Goal: Complete application form

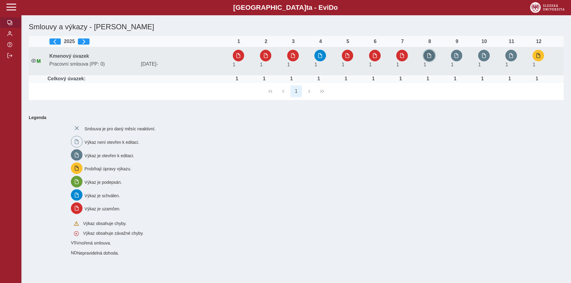
click at [434, 56] on button "button" at bounding box center [429, 56] width 12 height 12
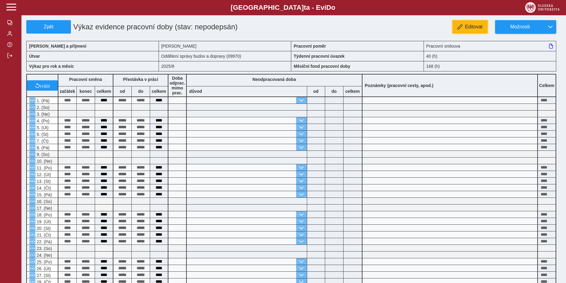
click at [460, 27] on span "button" at bounding box center [459, 26] width 5 height 5
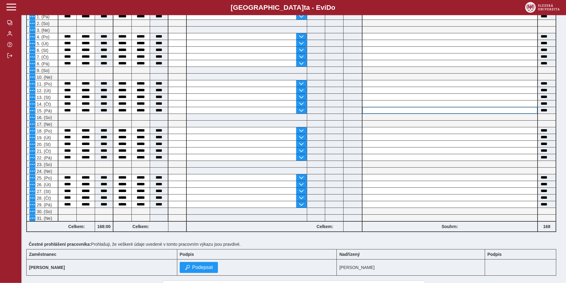
scroll to position [93, 0]
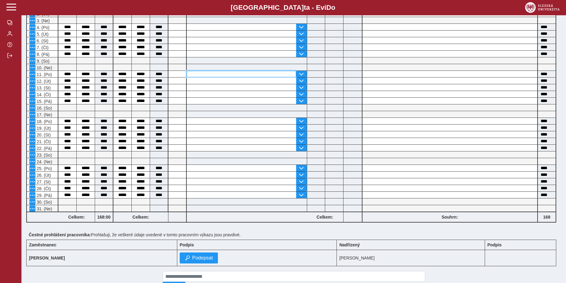
click at [259, 76] on input "text" at bounding box center [241, 74] width 109 height 6
click at [301, 75] on span "button" at bounding box center [301, 74] width 5 height 5
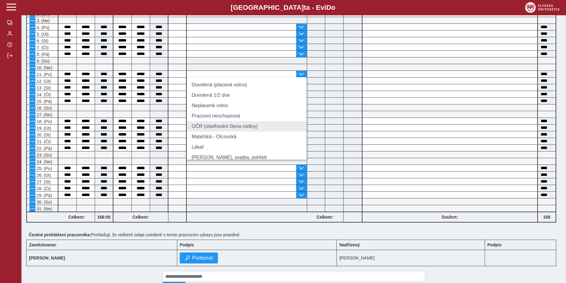
click at [232, 131] on li "OČR (ošetřování člena rodiny)" at bounding box center [247, 126] width 120 height 10
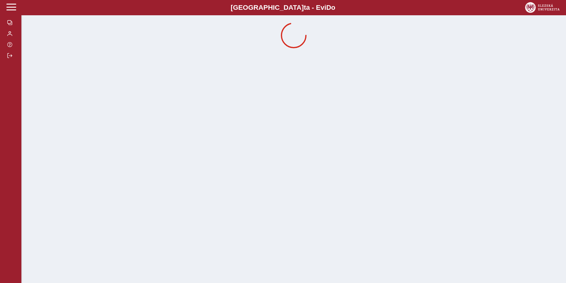
scroll to position [0, 0]
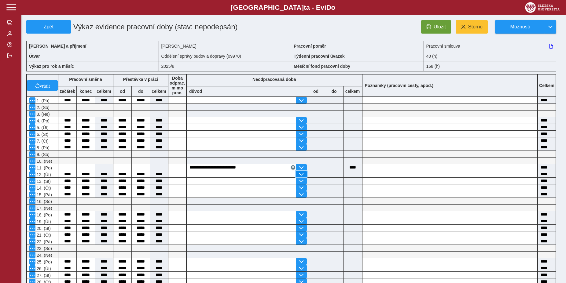
click at [302, 177] on span "button" at bounding box center [301, 174] width 5 height 5
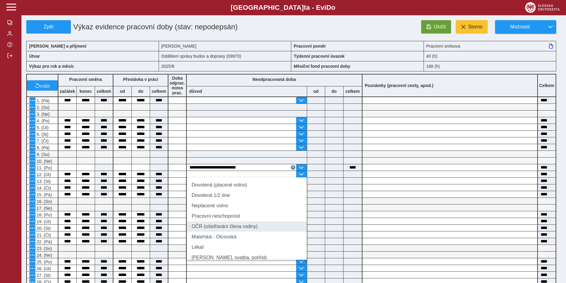
click at [233, 232] on li "OČR (ošetřování člena rodiny)" at bounding box center [247, 226] width 120 height 10
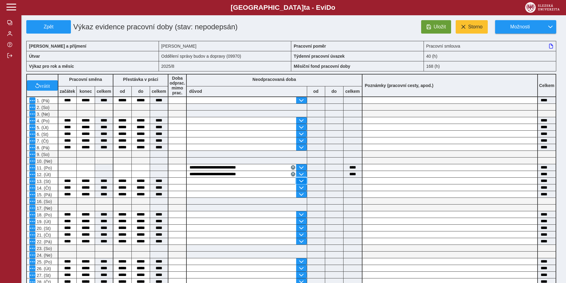
click at [298, 183] on button "button" at bounding box center [301, 181] width 10 height 6
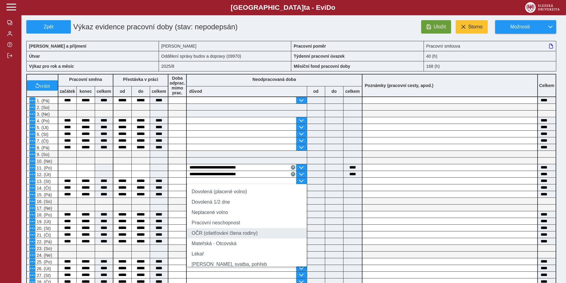
click at [239, 239] on li "OČR (ošetřování člena rodiny)" at bounding box center [247, 233] width 120 height 10
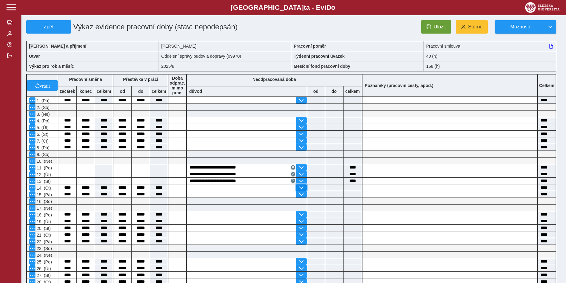
click at [302, 190] on span "button" at bounding box center [301, 187] width 5 height 5
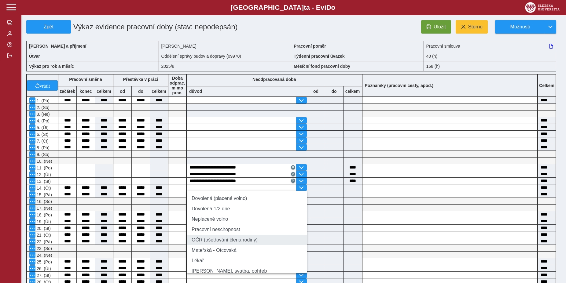
click at [227, 243] on li "OČR (ošetřování člena rodiny)" at bounding box center [247, 240] width 120 height 10
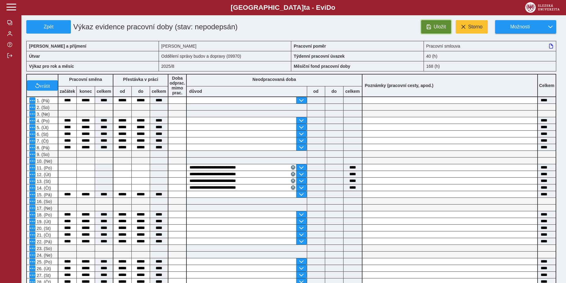
click at [436, 28] on span "Uložit" at bounding box center [440, 26] width 12 height 5
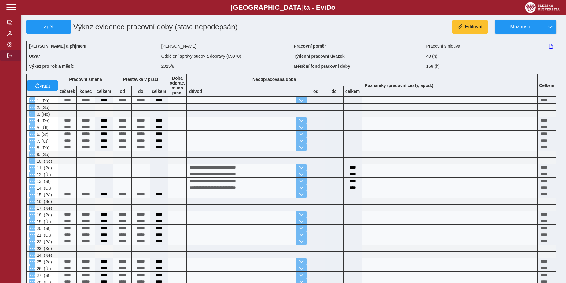
click at [8, 58] on span "button" at bounding box center [9, 55] width 5 height 5
